Goal: Information Seeking & Learning: Find specific page/section

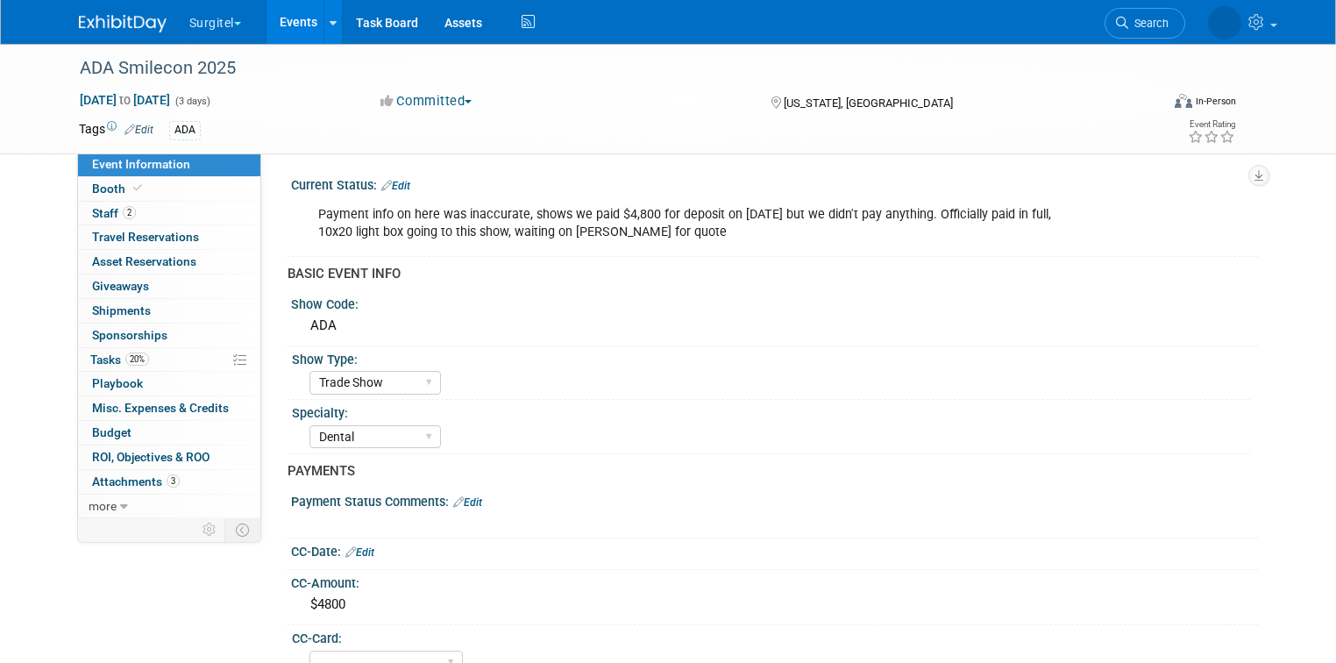
select select "Trade Show"
select select "Dental"
select select "No"
click at [1133, 15] on link "Search" at bounding box center [1093, 23] width 81 height 31
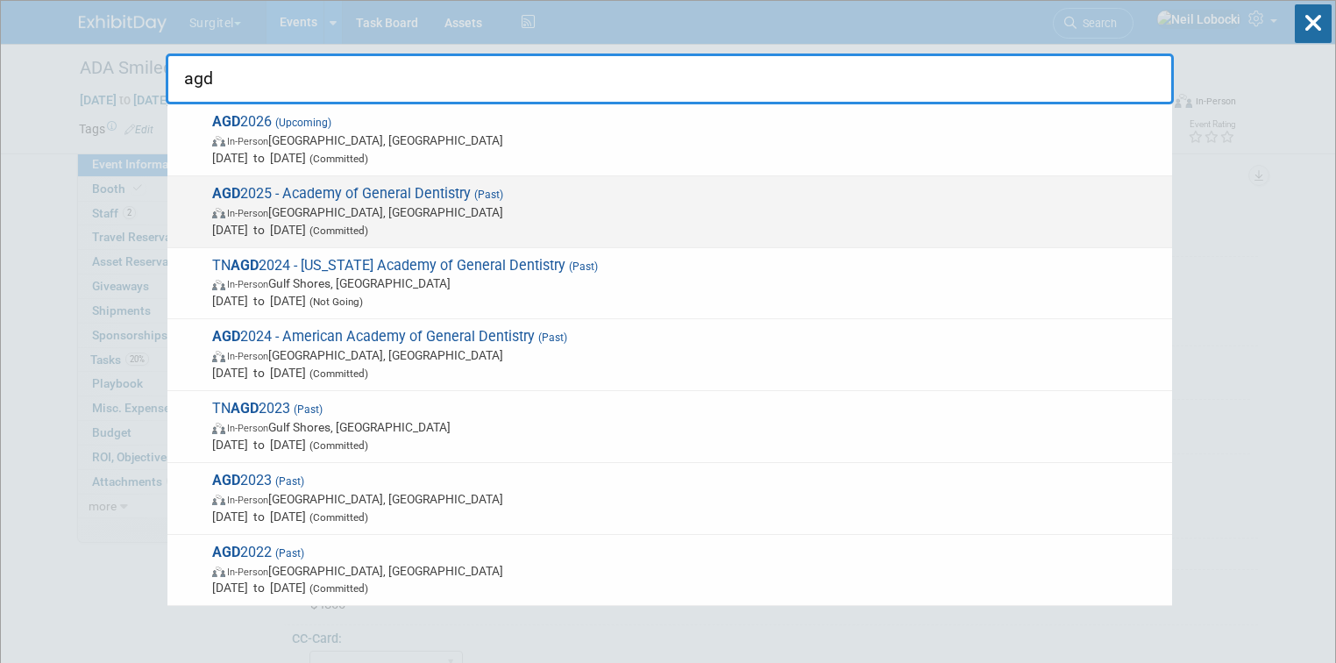
type input "agd"
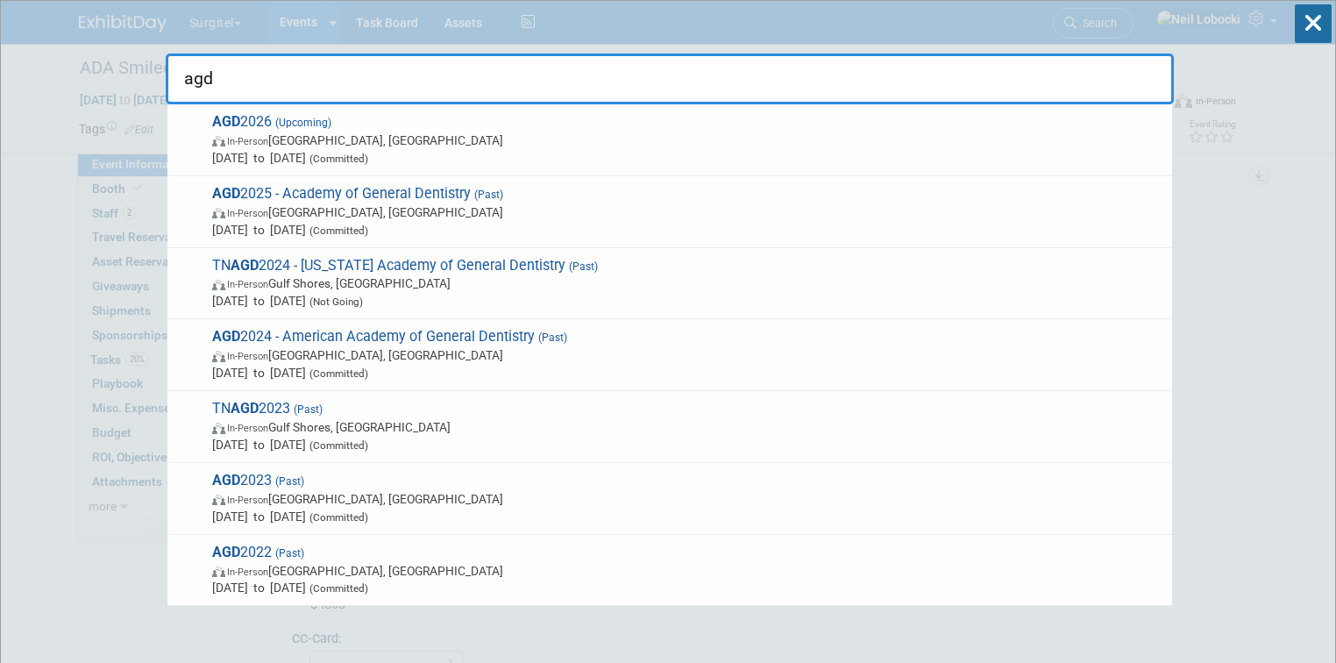
click at [490, 194] on span "(Past)" at bounding box center [487, 194] width 32 height 12
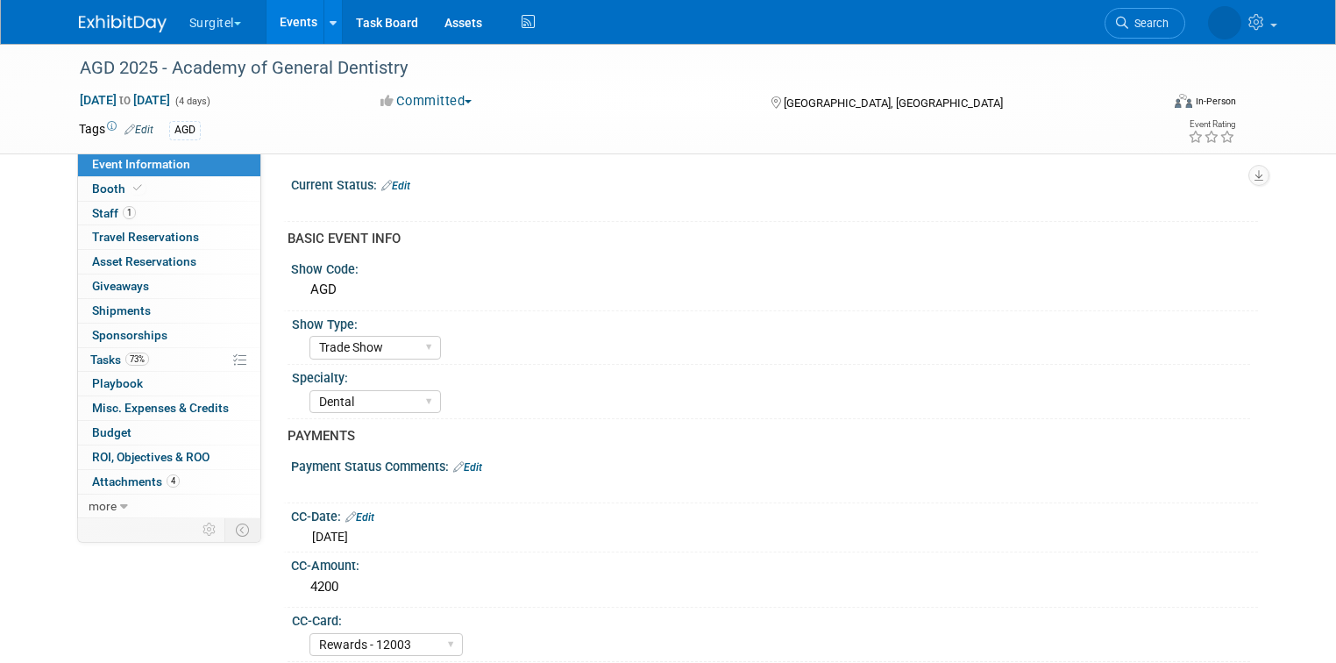
select select "Trade Show"
select select "Dental"
select select "Rewards - 12003"
select select "Yes"
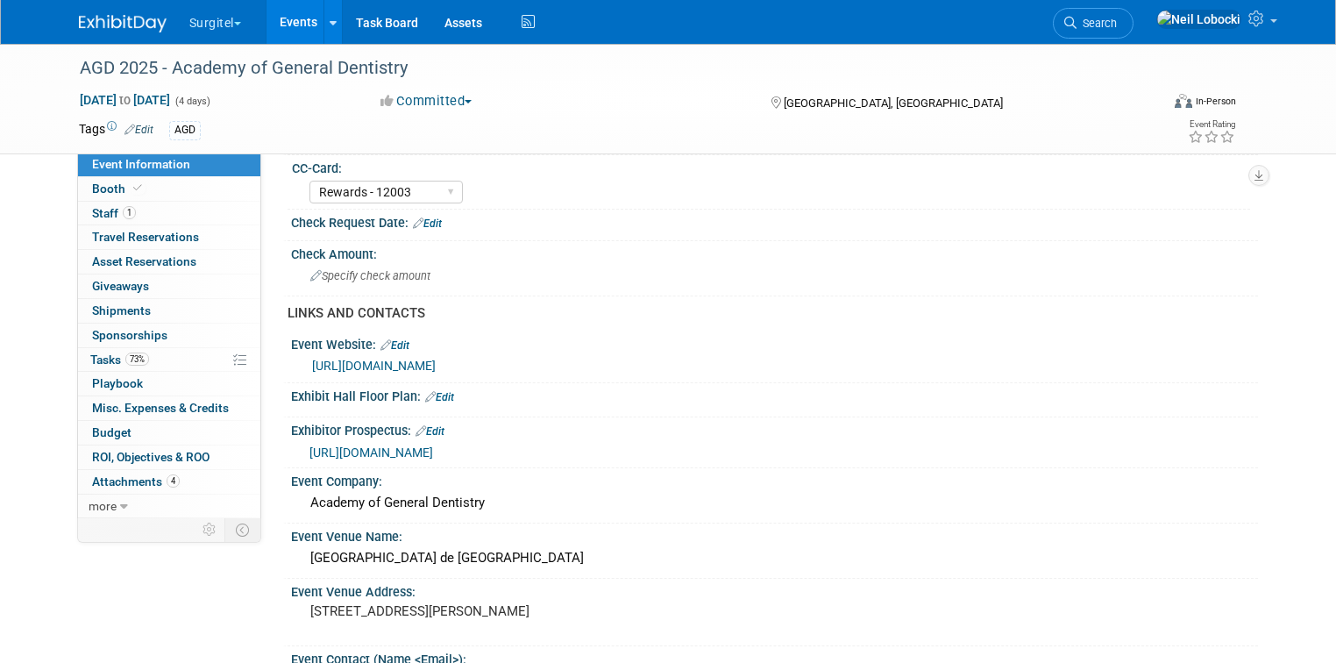
scroll to position [561, 0]
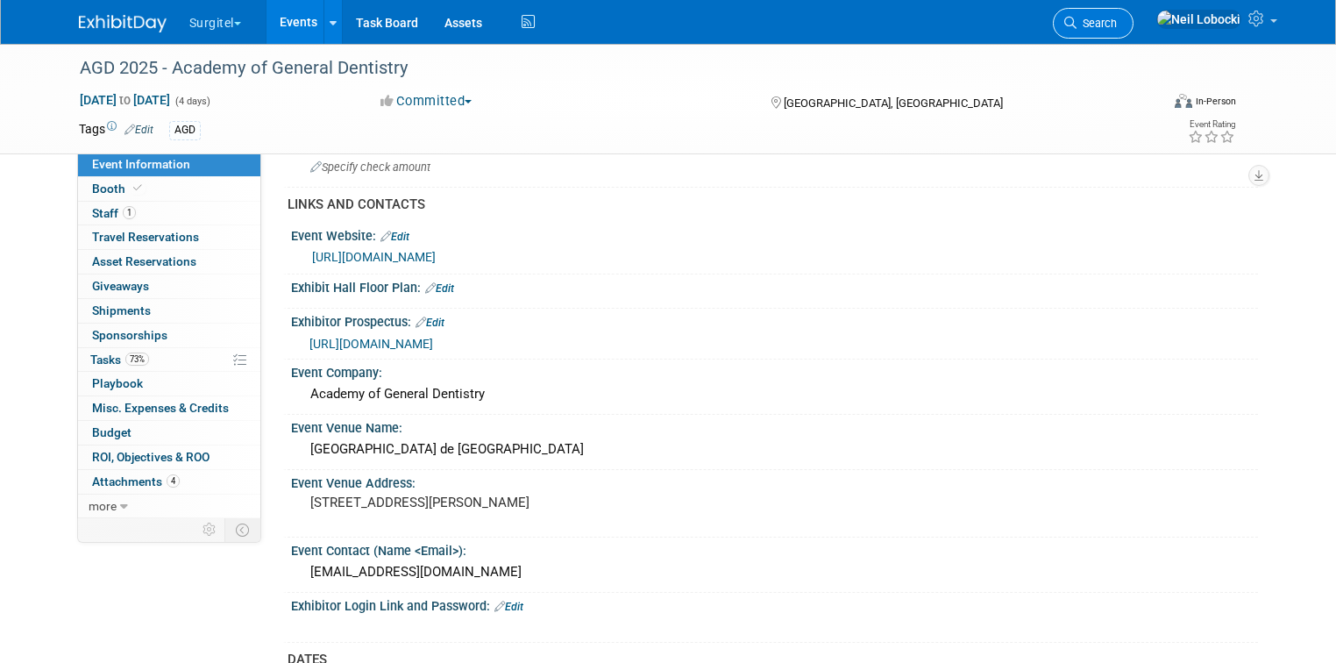
click at [1117, 21] on span "Search" at bounding box center [1096, 23] width 40 height 13
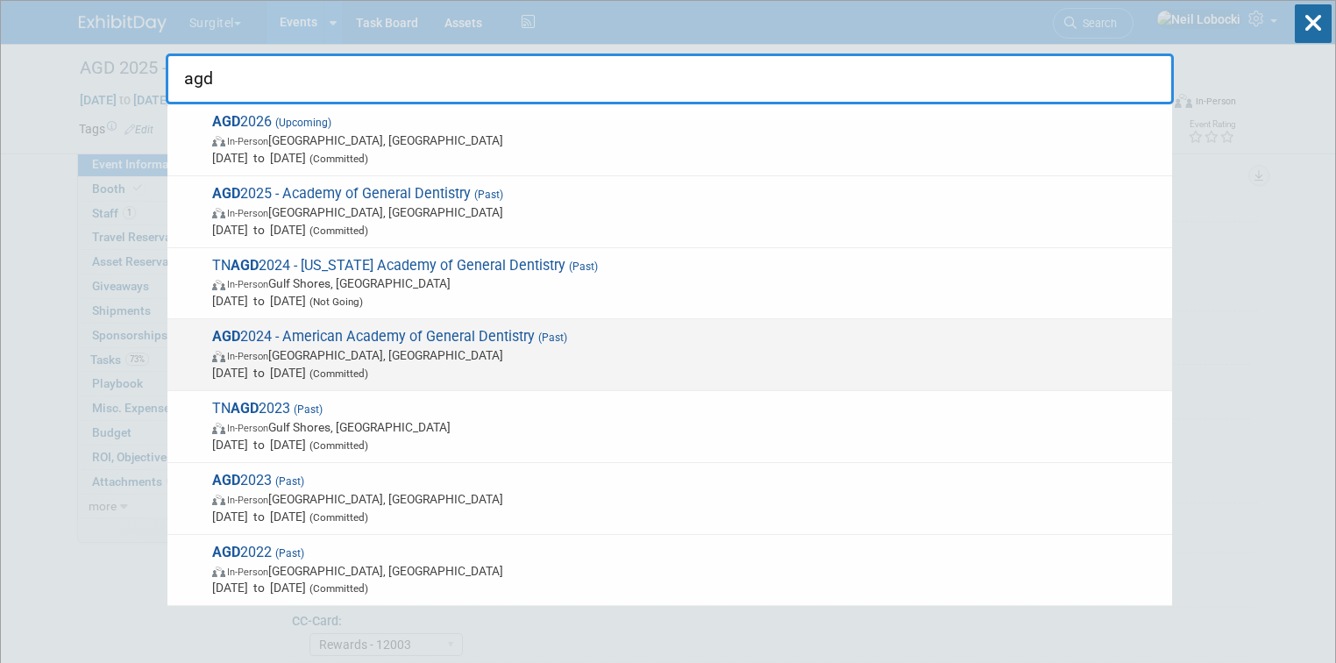
type input "agd"
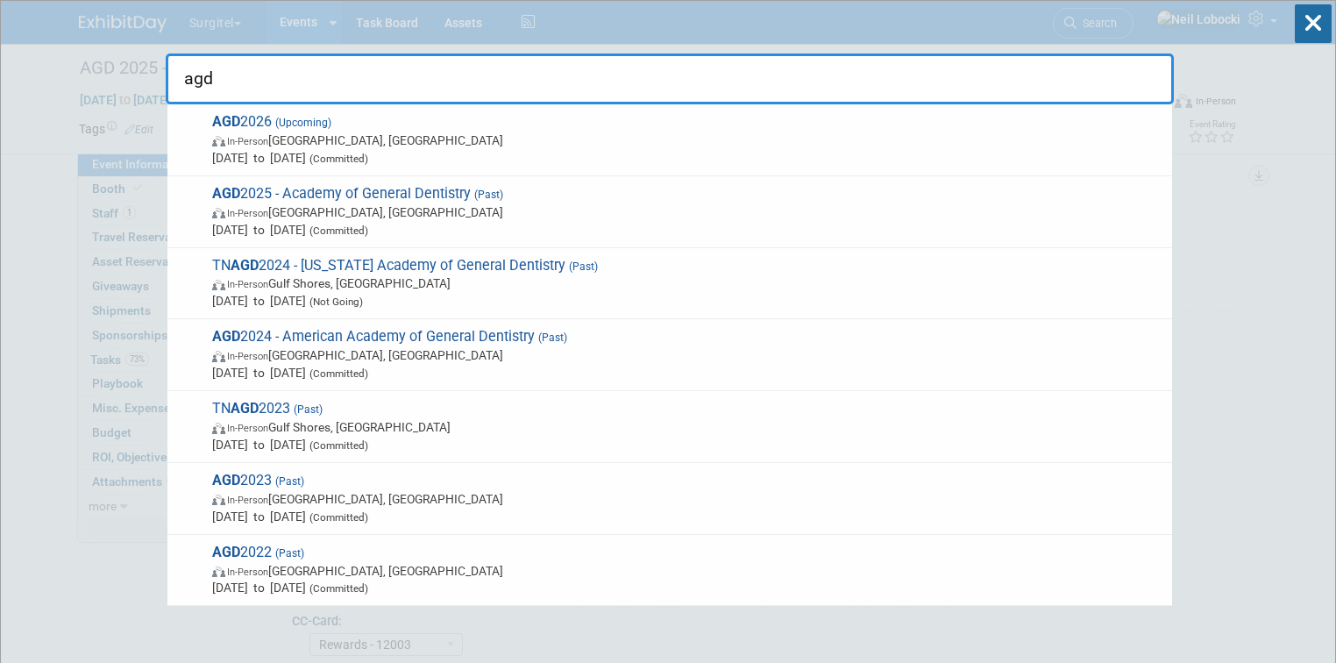
click at [505, 359] on span "In-Person Minneapolis, MN" at bounding box center [687, 355] width 951 height 18
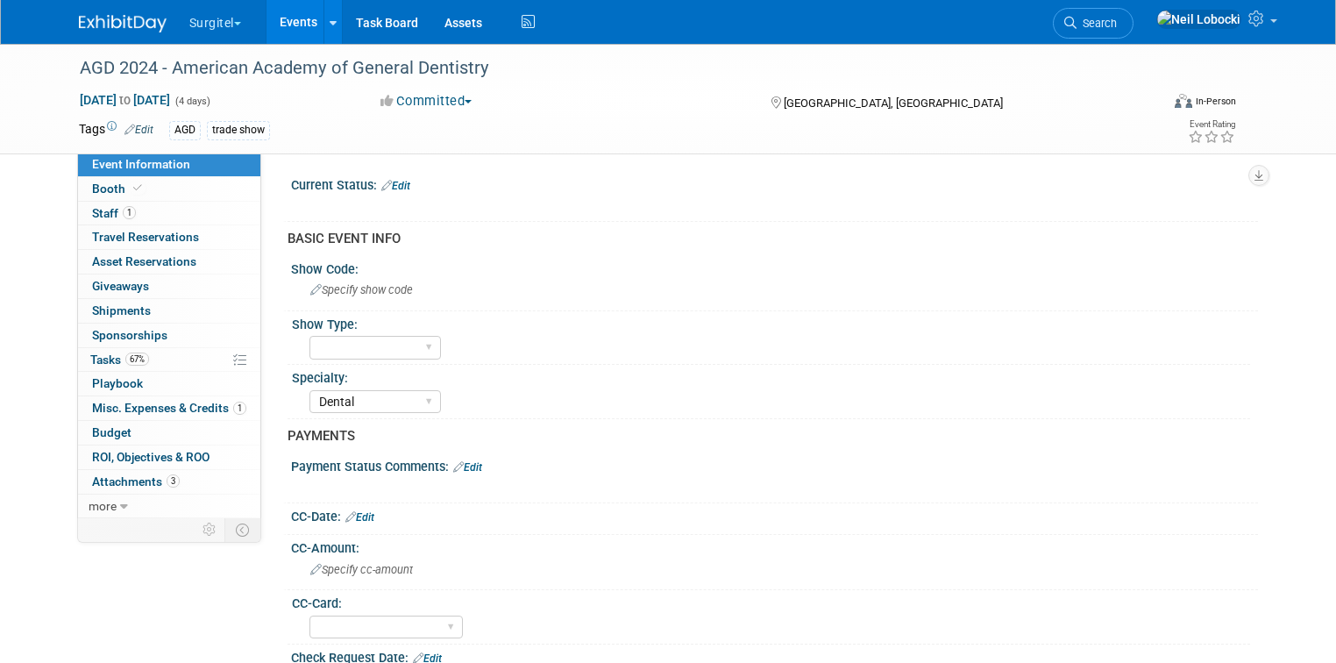
select select "Dental"
select select "Yes"
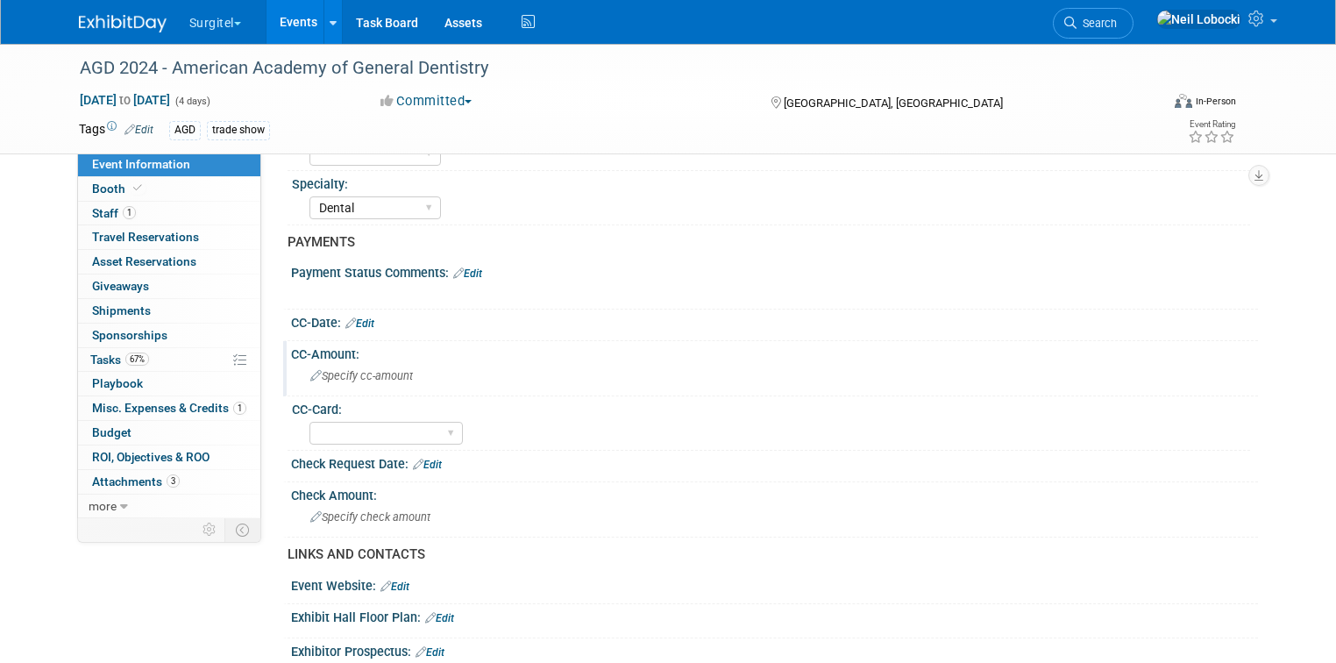
scroll to position [210, 0]
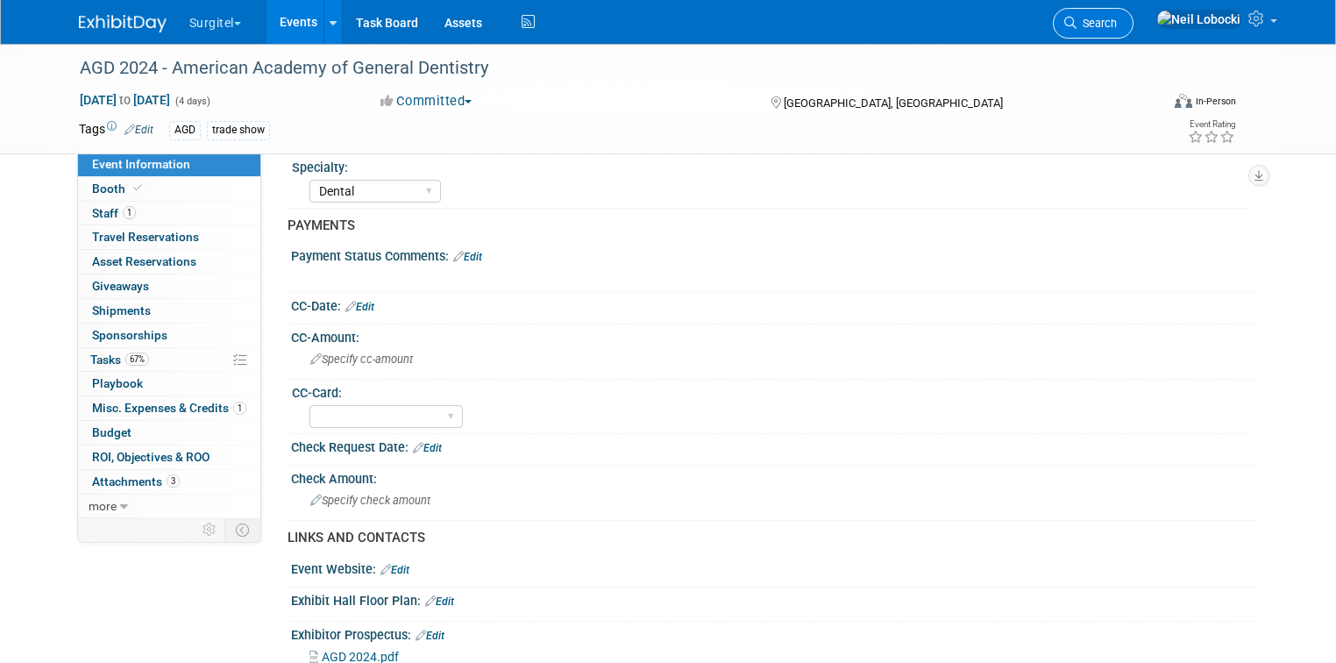
click at [1076, 17] on icon at bounding box center [1070, 23] width 12 height 12
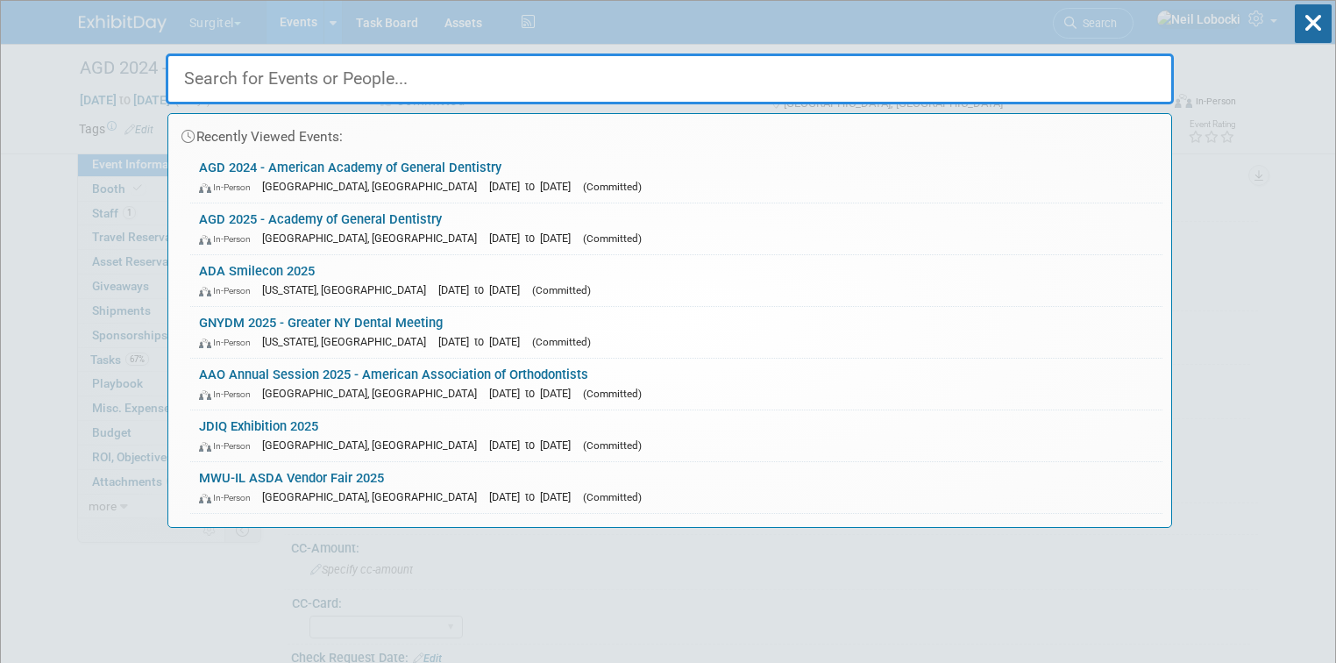
click at [758, 83] on input "text" at bounding box center [670, 78] width 1008 height 51
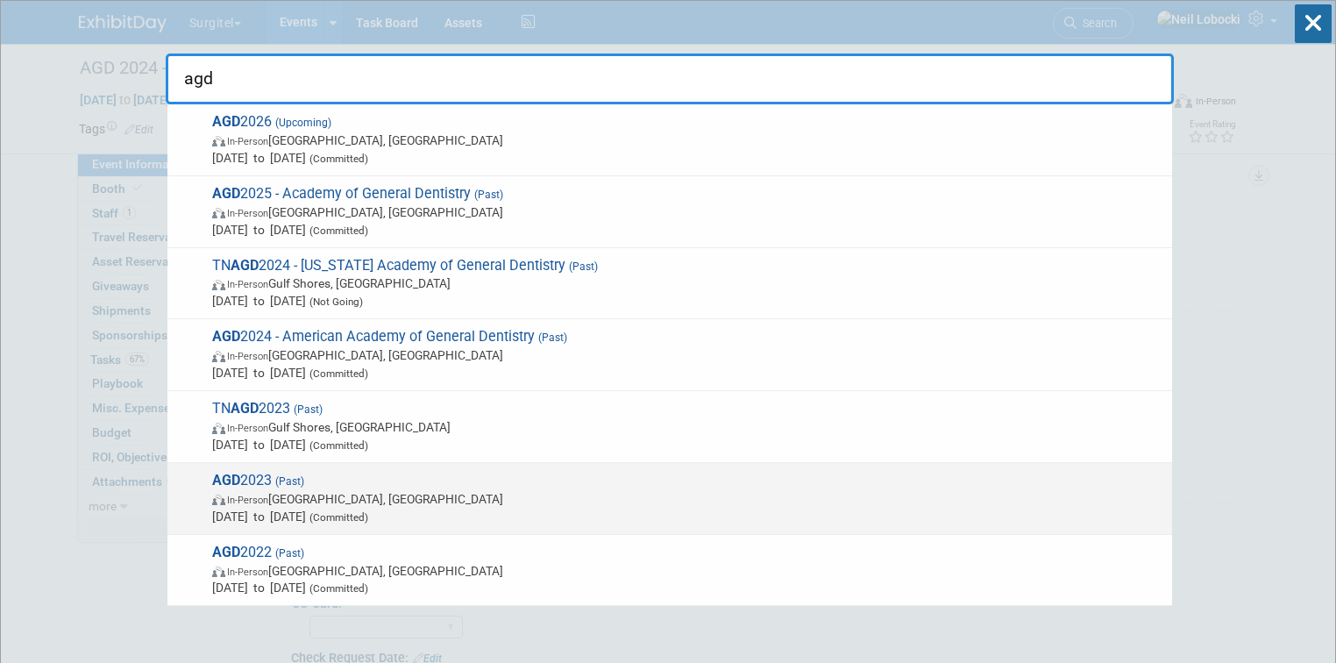
type input "agd"
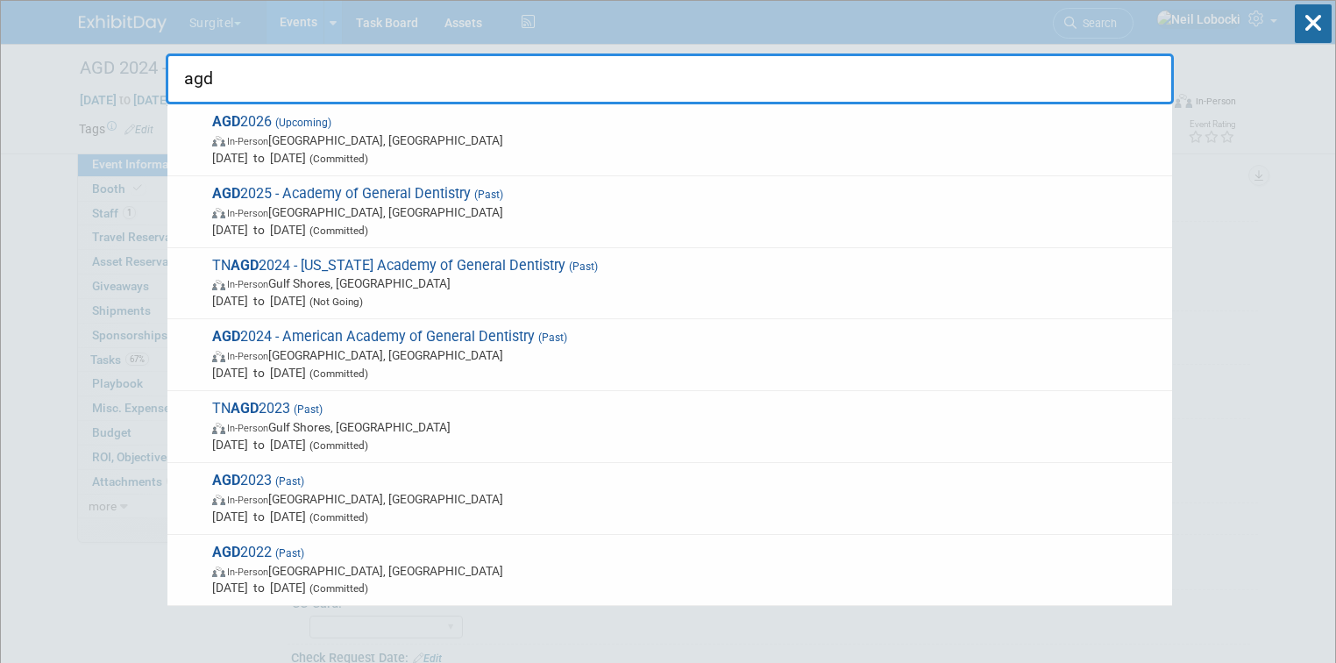
click at [758, 496] on span "In-Person Las Vegas, NV" at bounding box center [687, 499] width 951 height 18
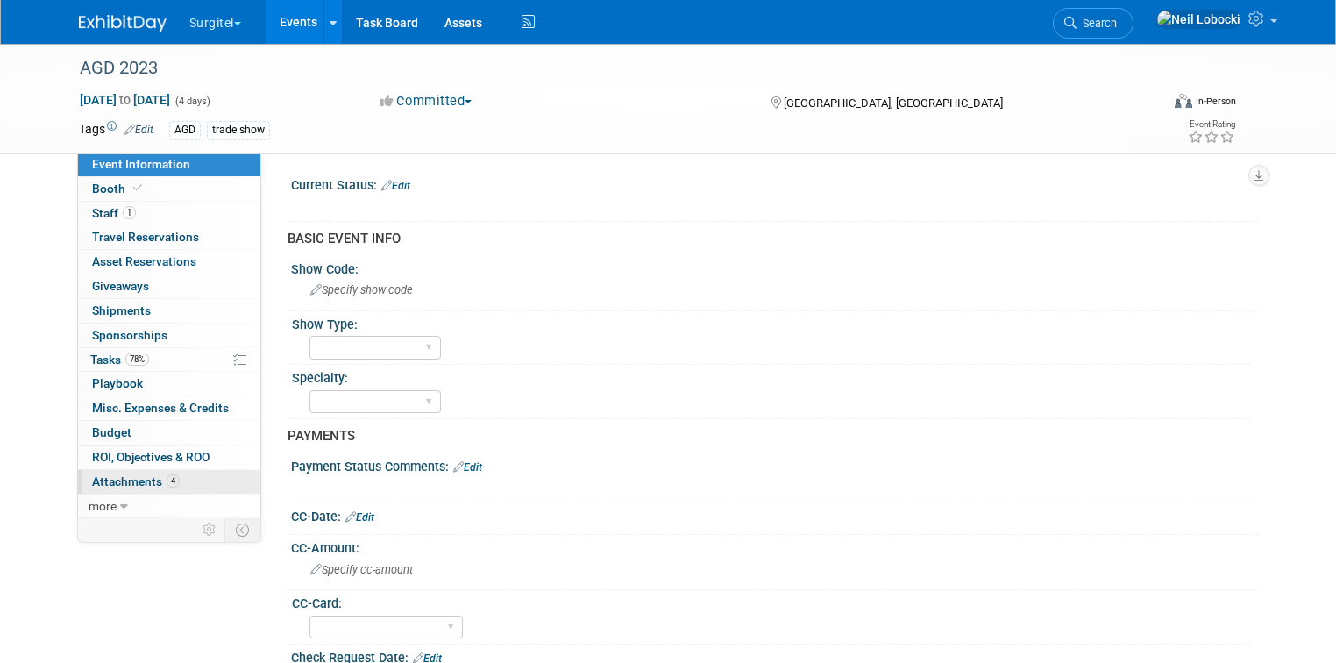
click at [139, 475] on span "Attachments 4" at bounding box center [136, 481] width 88 height 14
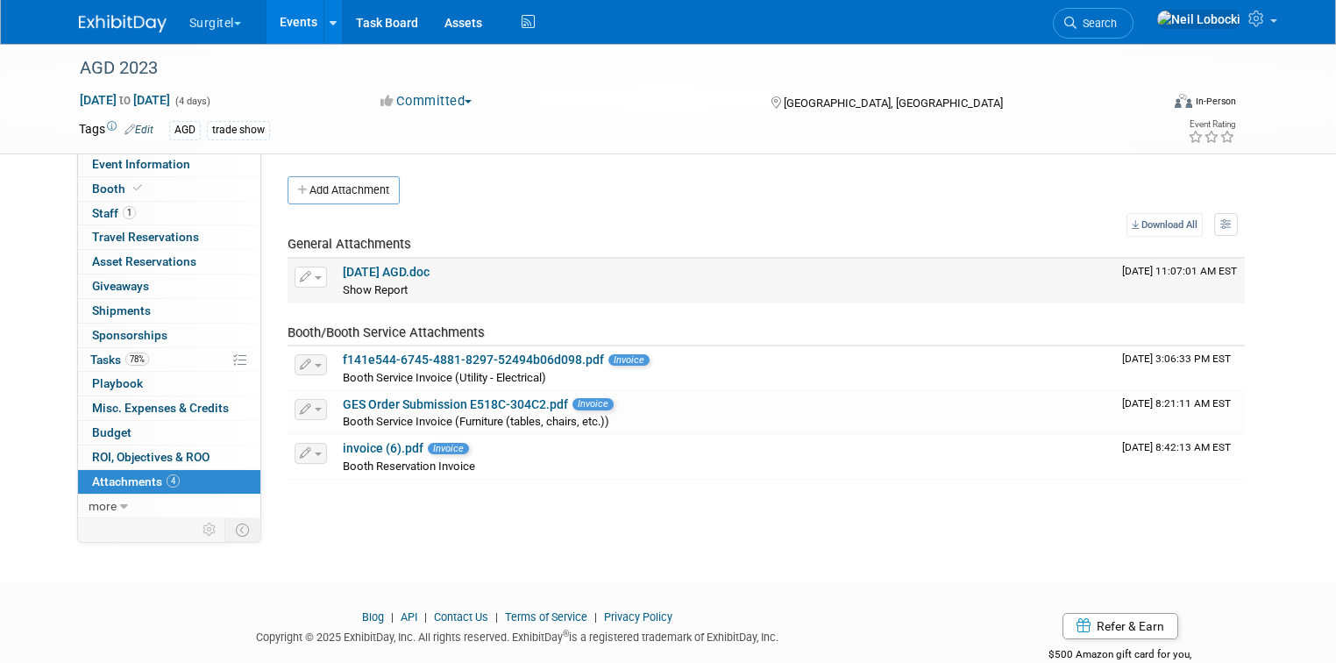
click at [400, 276] on link "23-7-19 AGD.doc" at bounding box center [386, 272] width 87 height 14
click at [1133, 11] on link "Search" at bounding box center [1093, 23] width 81 height 31
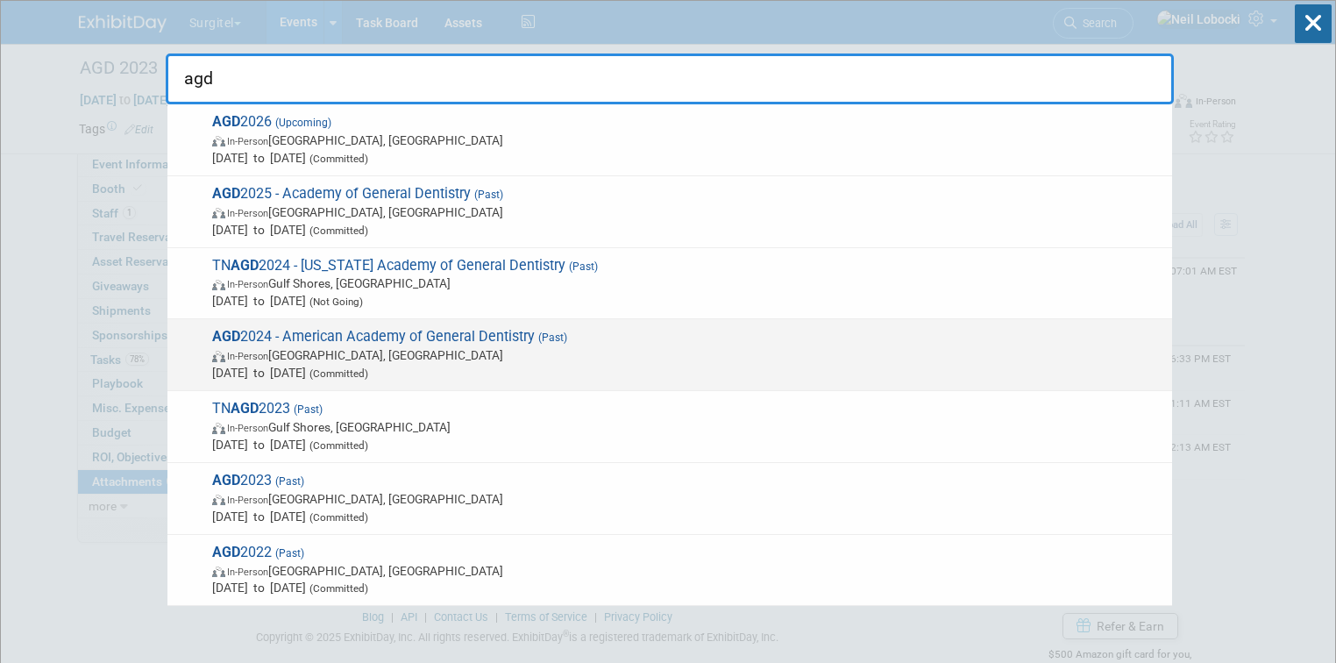
type input "agd"
click at [449, 338] on span "AGD 2024 - American Academy of General Dentistry (Past) In-Person Minneapolis, …" at bounding box center [685, 354] width 956 height 53
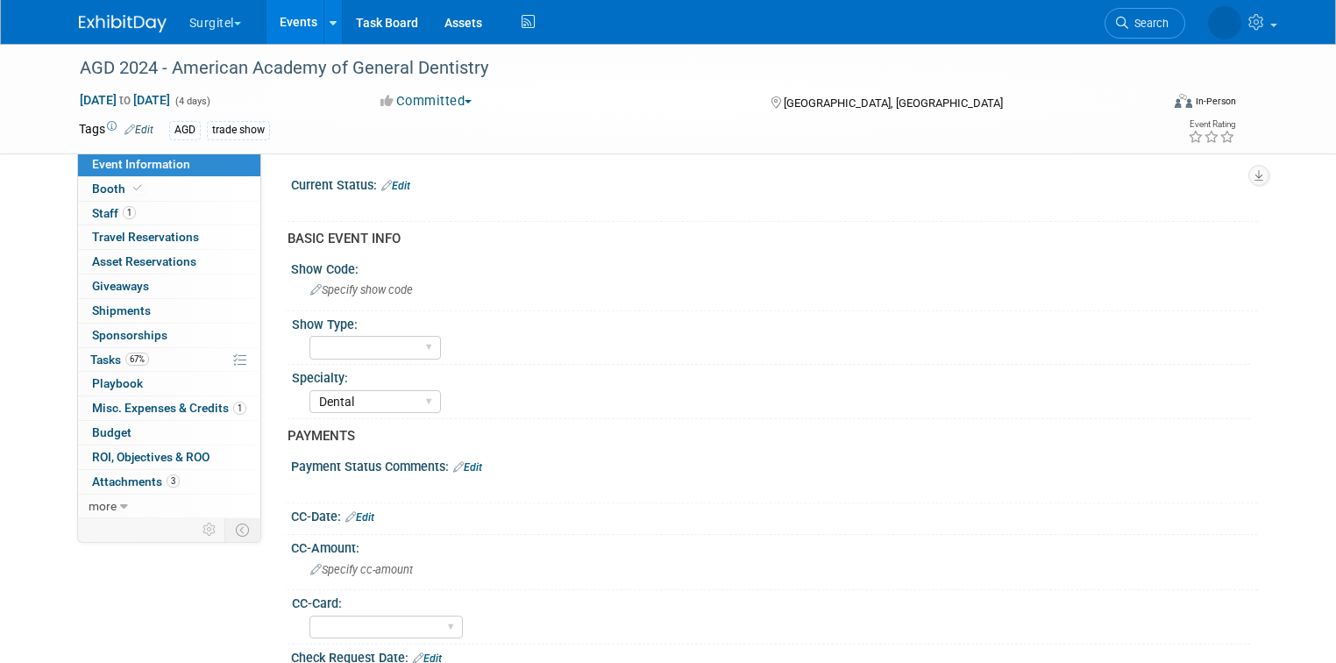
select select "Dental"
select select "Yes"
click at [138, 479] on span "Attachments 3" at bounding box center [136, 481] width 88 height 14
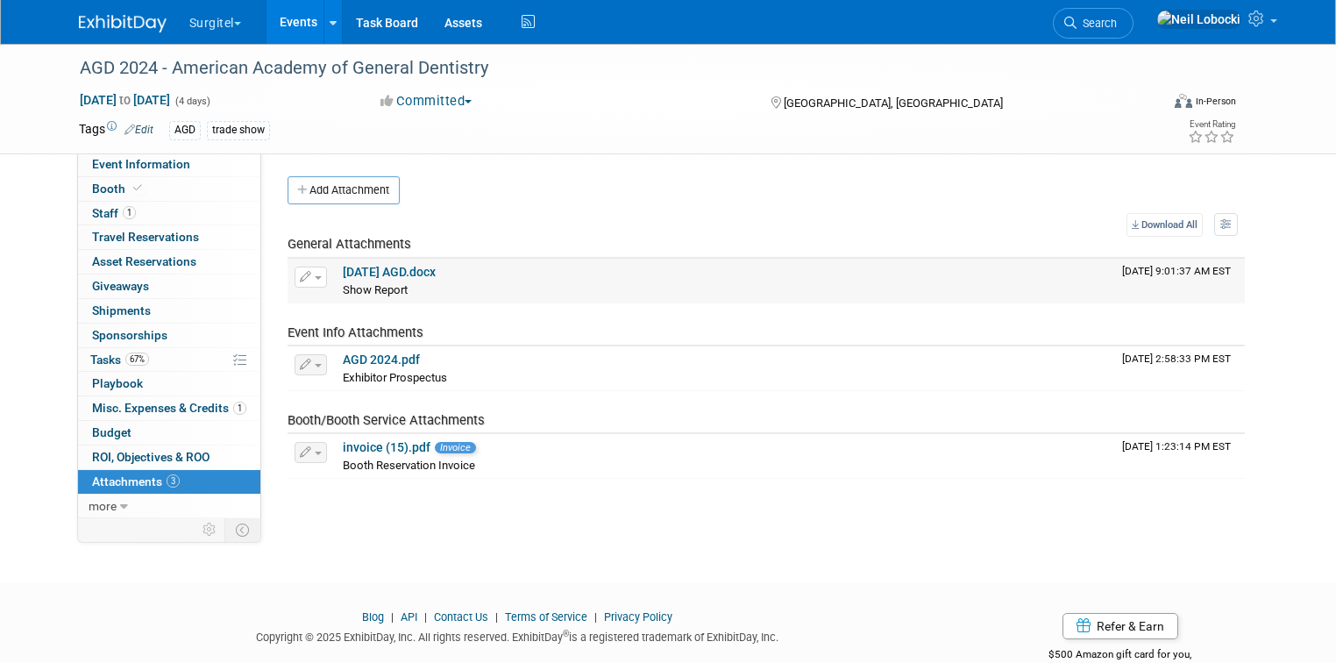
click at [396, 268] on link "24-7-17 AGD.docx" at bounding box center [389, 272] width 93 height 14
click at [1117, 19] on span "Search" at bounding box center [1096, 23] width 40 height 13
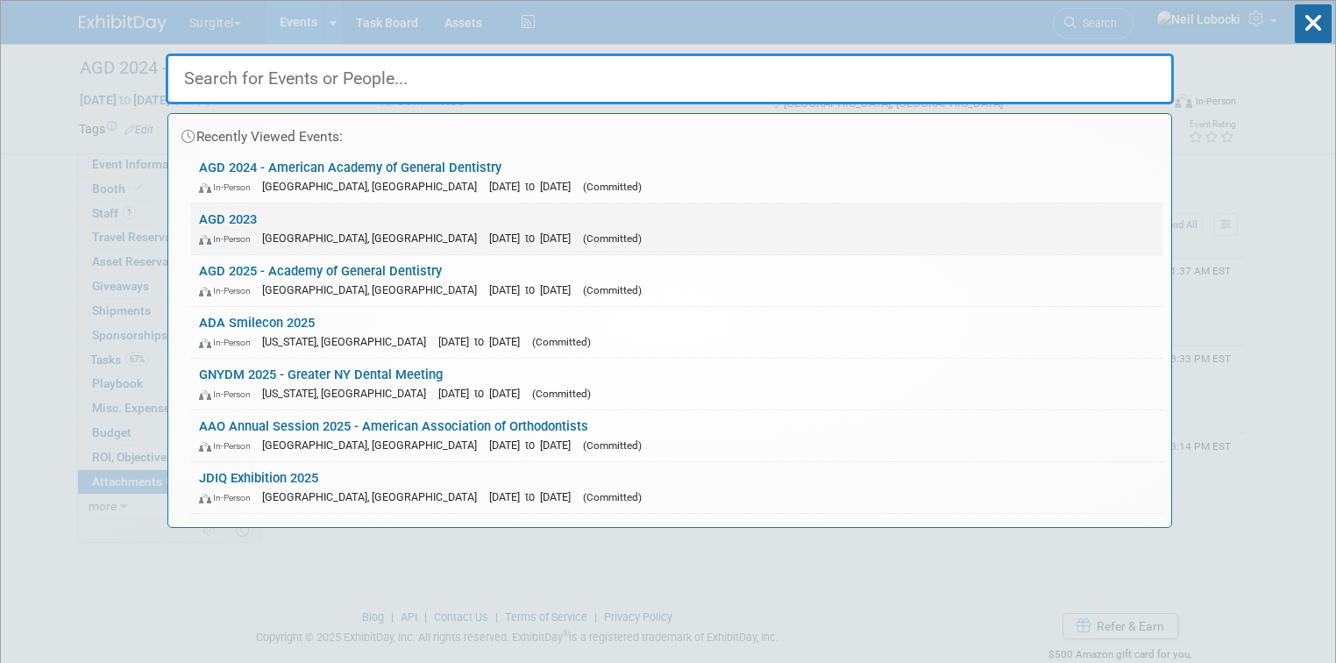
click at [344, 224] on link "AGD 2023 In-Person Las Vegas, NV Jul 19, 2023 to Jul 22, 2023 (Committed)" at bounding box center [676, 228] width 972 height 51
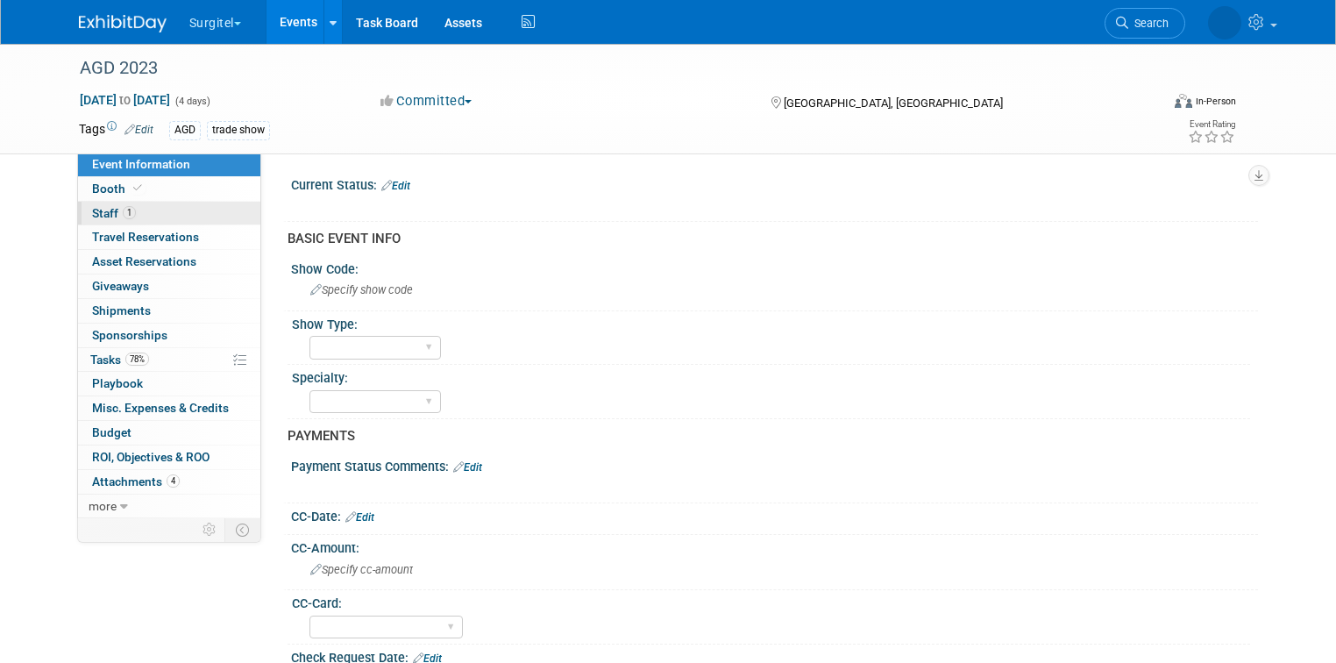
click at [151, 212] on link "1 Staff 1" at bounding box center [169, 214] width 182 height 24
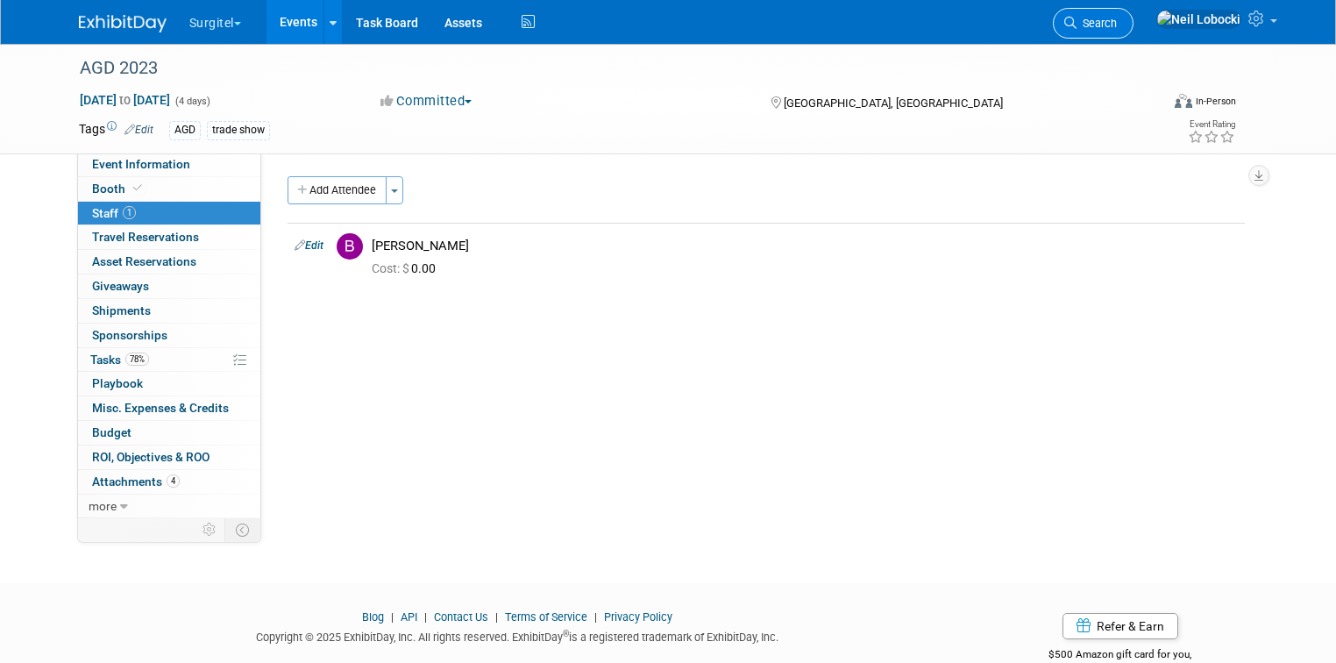
click at [1117, 25] on span "Search" at bounding box center [1096, 23] width 40 height 13
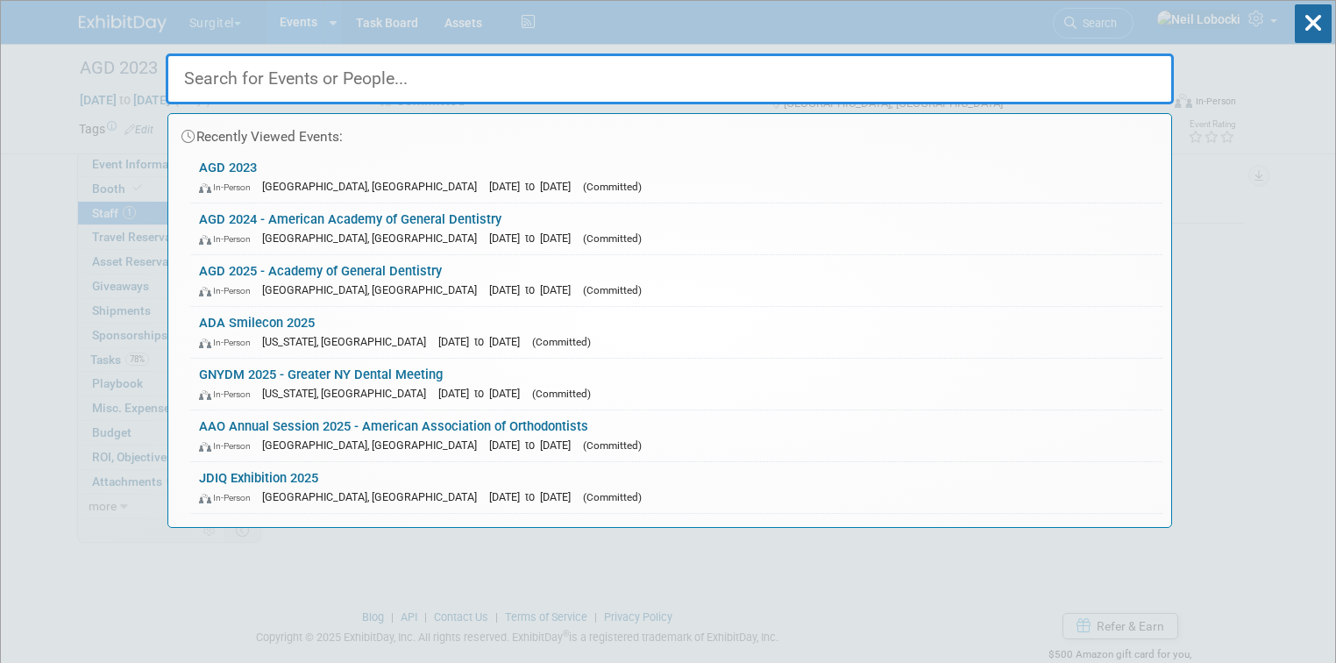
click at [608, 88] on input "text" at bounding box center [670, 78] width 1008 height 51
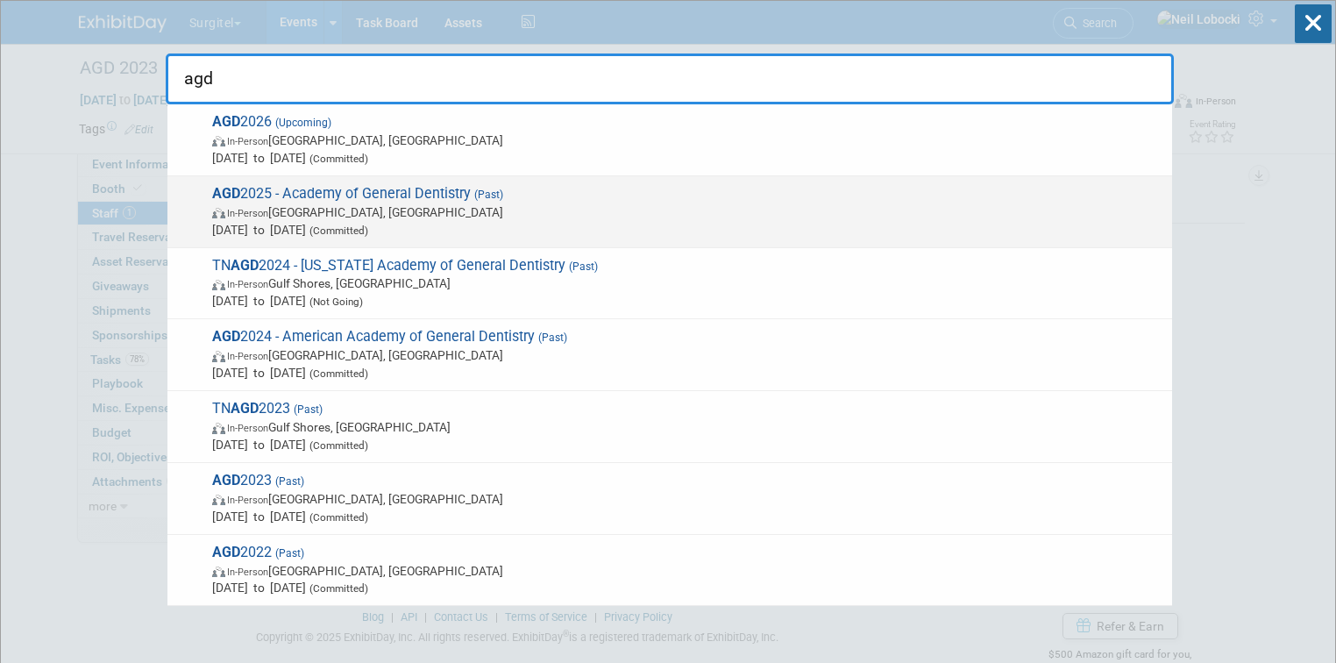
type input "agd"
click at [466, 200] on span "AGD 2025 - Academy of General Dentistry (Past) In-Person Montréal, Canada Jul 9…" at bounding box center [685, 211] width 956 height 53
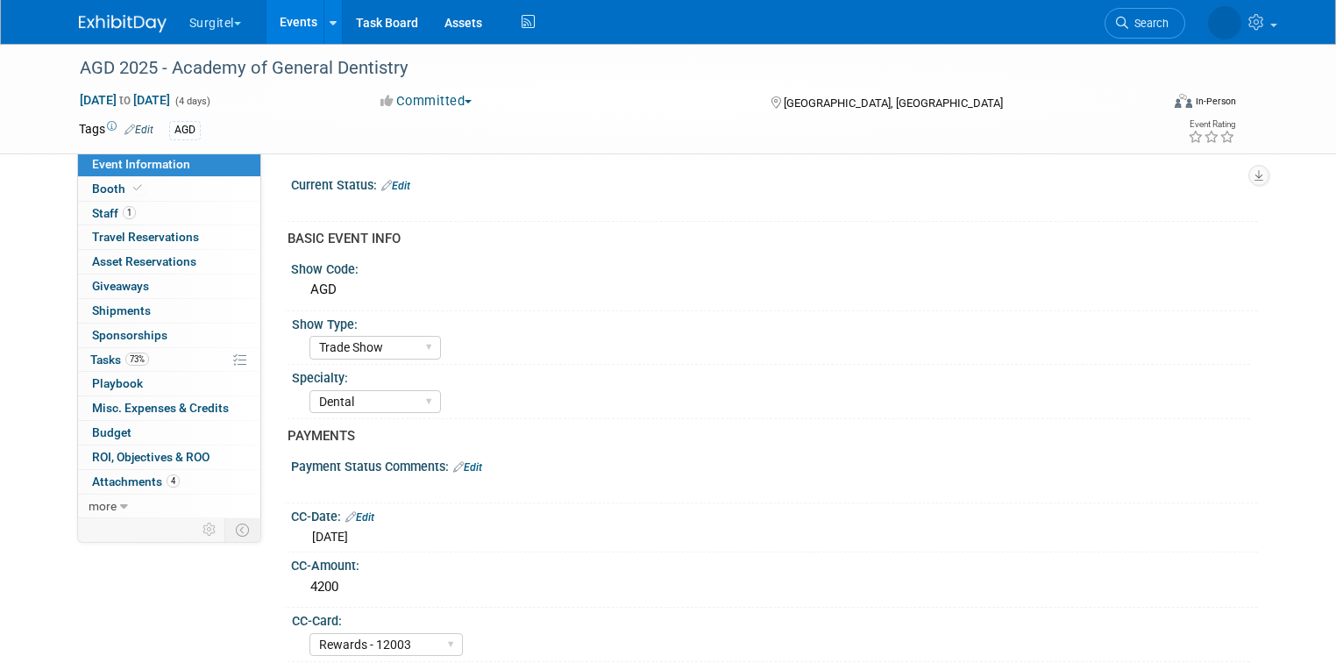
select select "Trade Show"
select select "Dental"
select select "Rewards - 12003"
select select "Yes"
click at [165, 207] on link "1 Staff 1" at bounding box center [169, 214] width 182 height 24
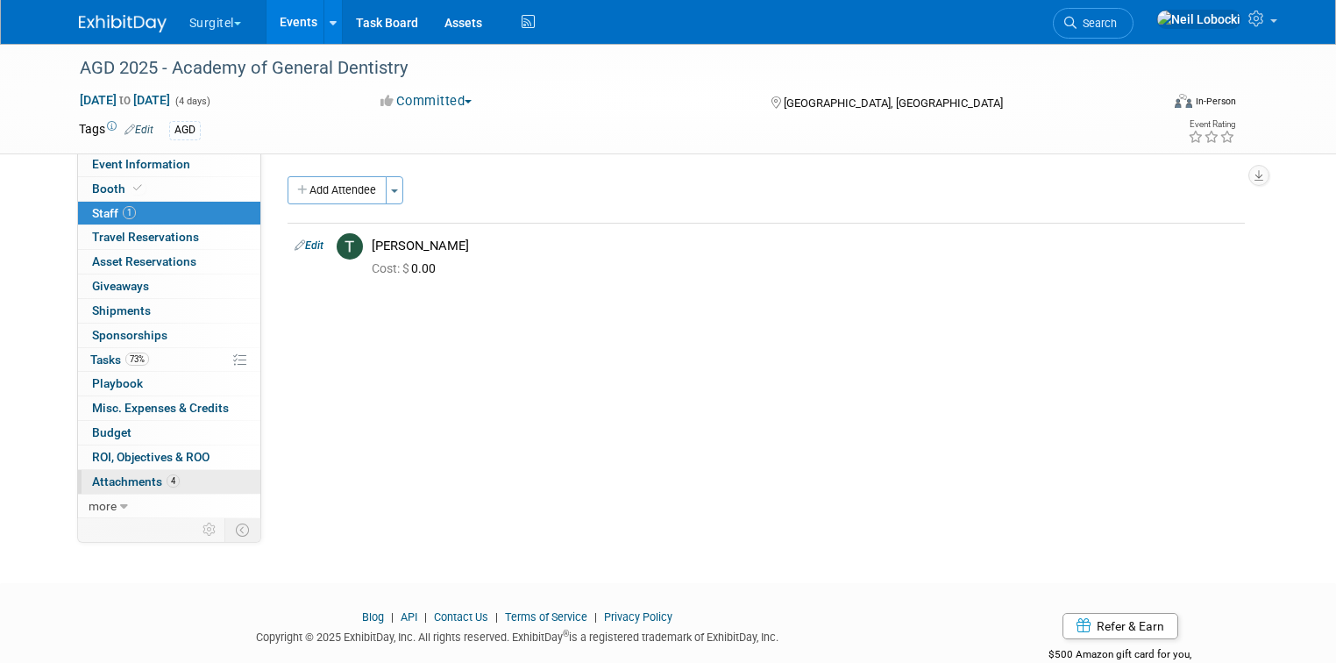
click at [166, 478] on link "4 Attachments 4" at bounding box center [169, 482] width 182 height 24
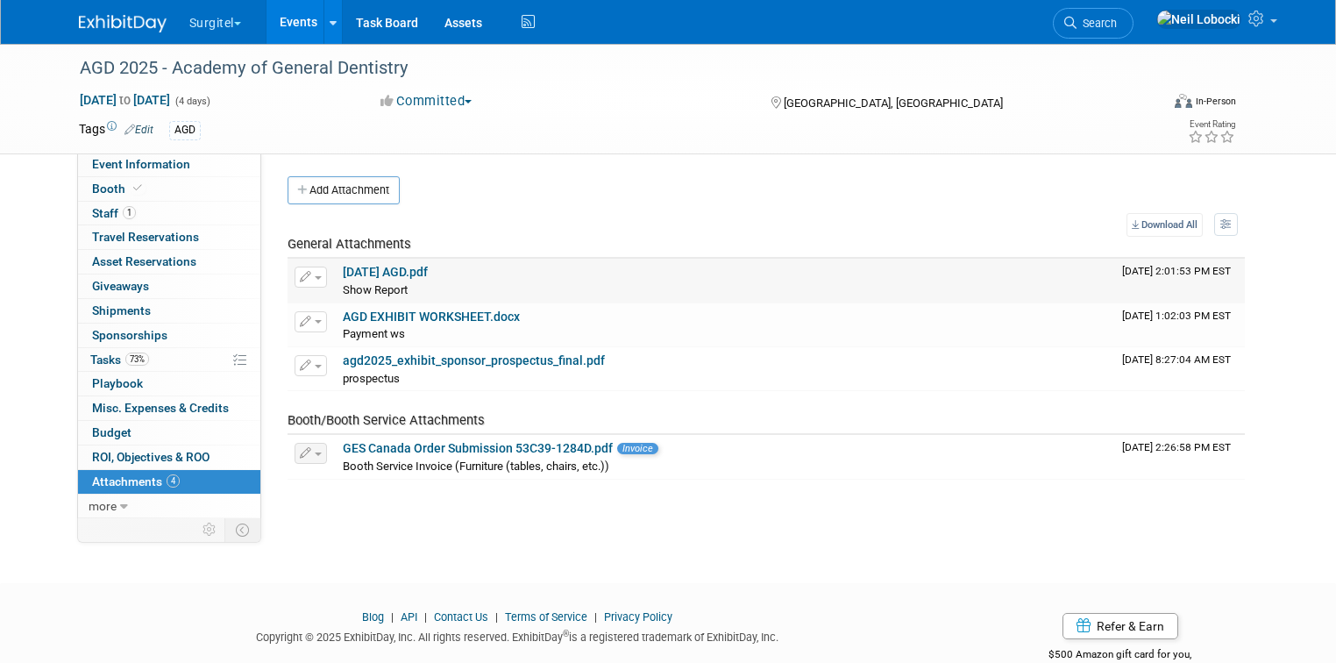
click at [413, 276] on link "12-07-25 AGD.pdf" at bounding box center [385, 272] width 85 height 14
click at [1076, 18] on icon at bounding box center [1070, 23] width 12 height 12
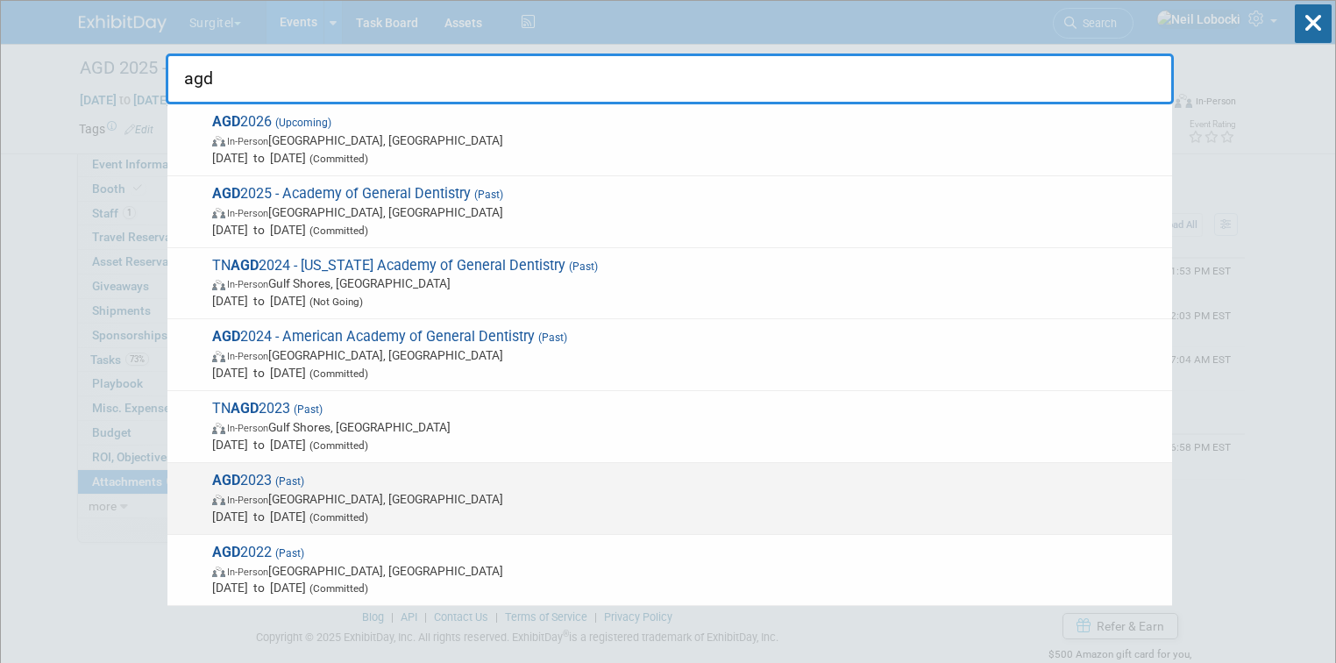
type input "agd"
click at [336, 483] on span "AGD 2023 (Past) In-Person Las Vegas, NV Jul 19, 2023 to Jul 22, 2023 (Committed)" at bounding box center [685, 498] width 956 height 53
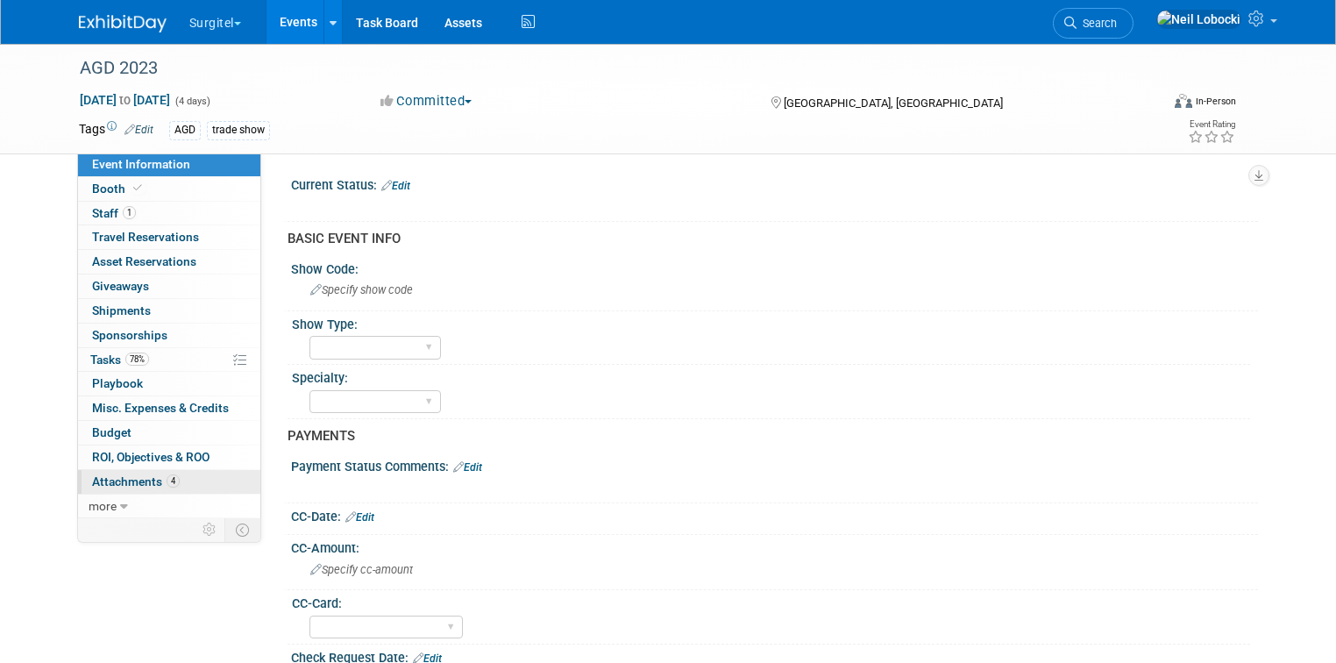
click at [150, 477] on span "Attachments 4" at bounding box center [136, 481] width 88 height 14
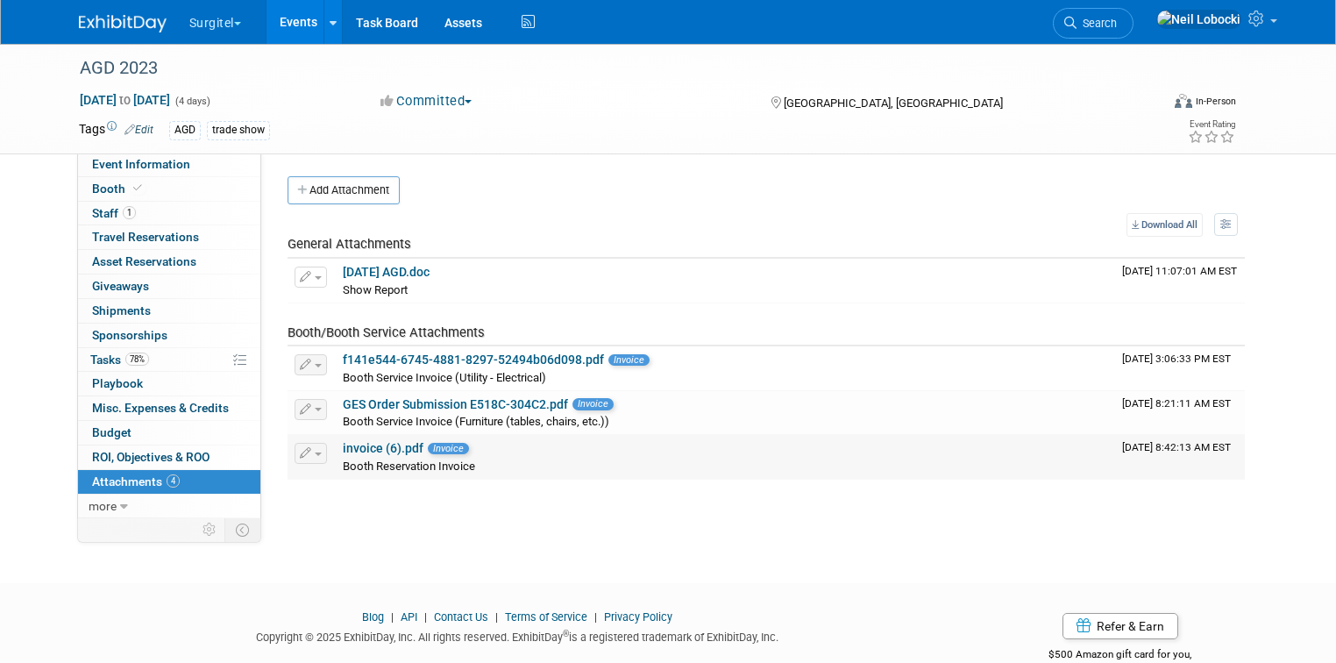
click at [365, 442] on link "invoice (6).pdf" at bounding box center [383, 448] width 81 height 14
click at [635, 403] on div "GES Order Submission E518C-304C2.pdf Invoice" at bounding box center [725, 405] width 765 height 16
click at [491, 363] on link "f141e544-6745-4881-8297-52494b06d098.pdf" at bounding box center [473, 359] width 261 height 14
click at [1133, 14] on link "Search" at bounding box center [1093, 23] width 81 height 31
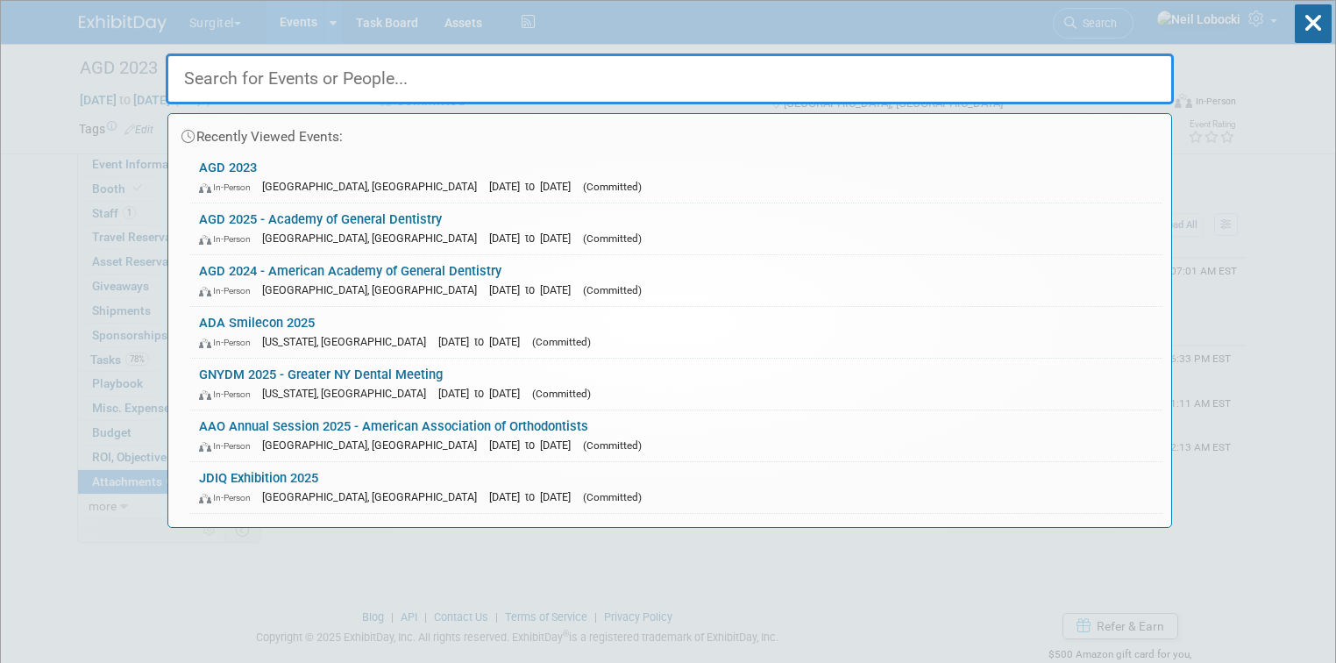
click at [868, 82] on input "text" at bounding box center [670, 78] width 1008 height 51
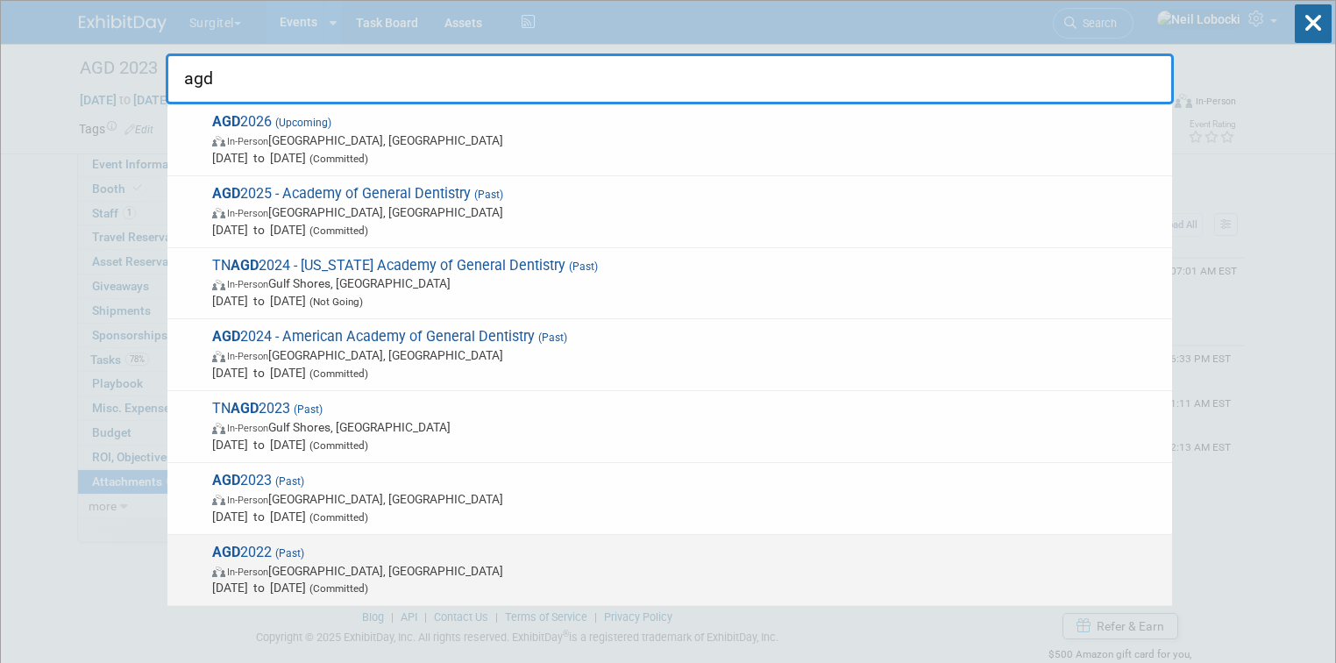
type input "agd"
click at [555, 571] on span "In-Person [GEOGRAPHIC_DATA], [GEOGRAPHIC_DATA]" at bounding box center [687, 571] width 951 height 18
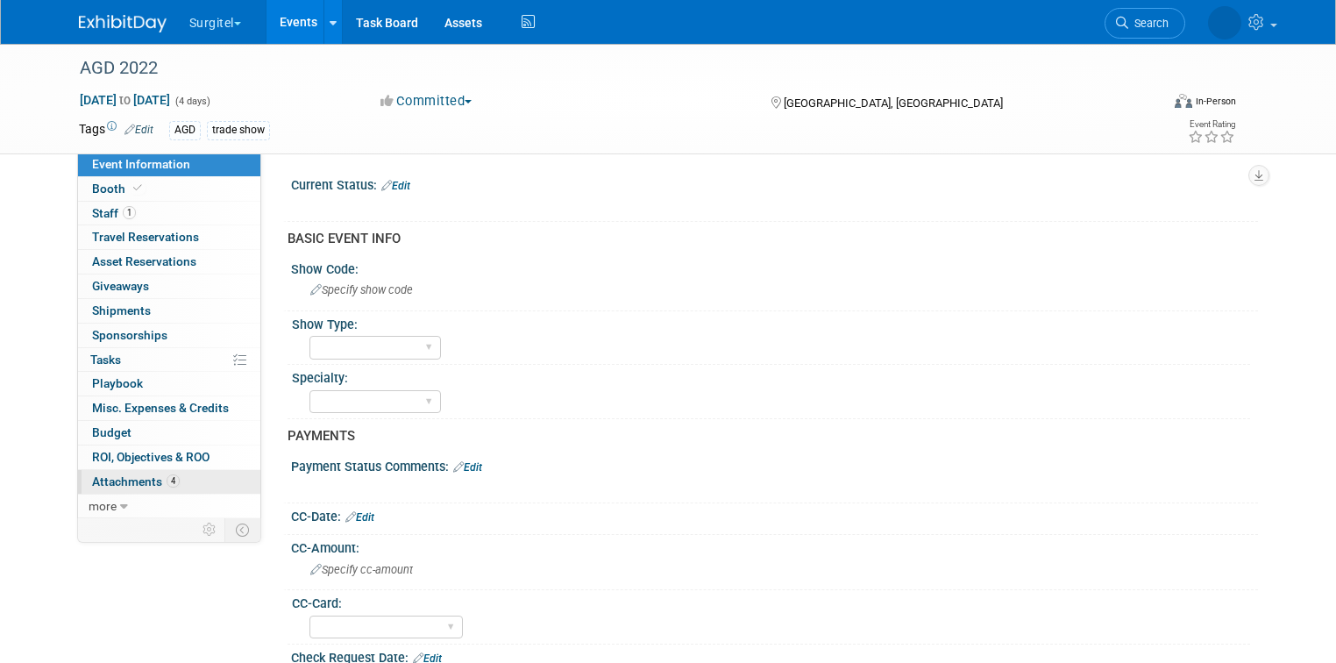
click at [219, 477] on link "4 Attachments 4" at bounding box center [169, 482] width 182 height 24
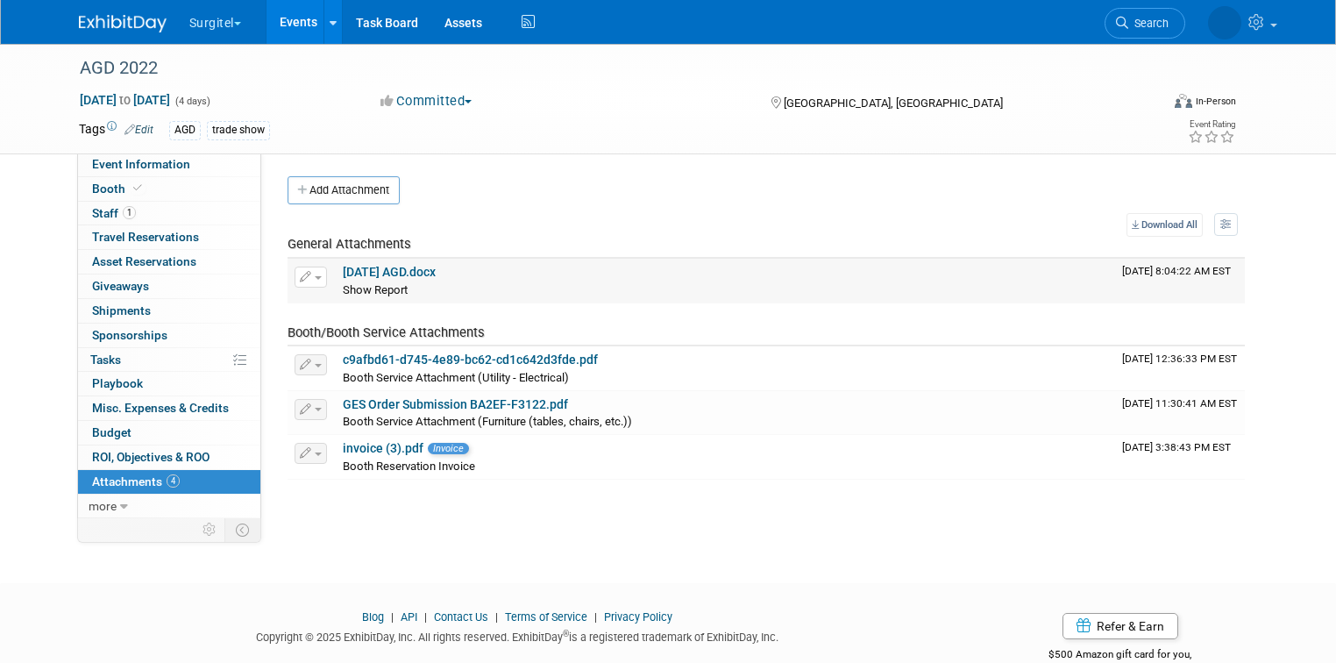
click at [540, 281] on div "Show Report Show Report X" at bounding box center [725, 289] width 765 height 18
click at [415, 269] on link "22-07-27 AGD.docx" at bounding box center [389, 272] width 93 height 14
